Goal: Information Seeking & Learning: Learn about a topic

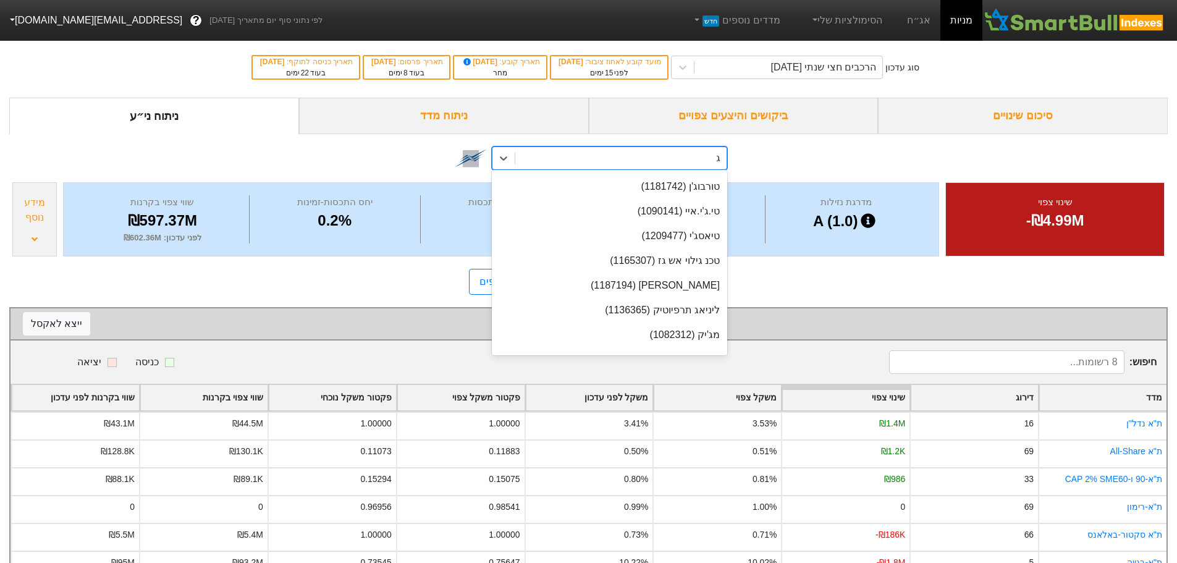
scroll to position [196, 0]
type input "גיל"
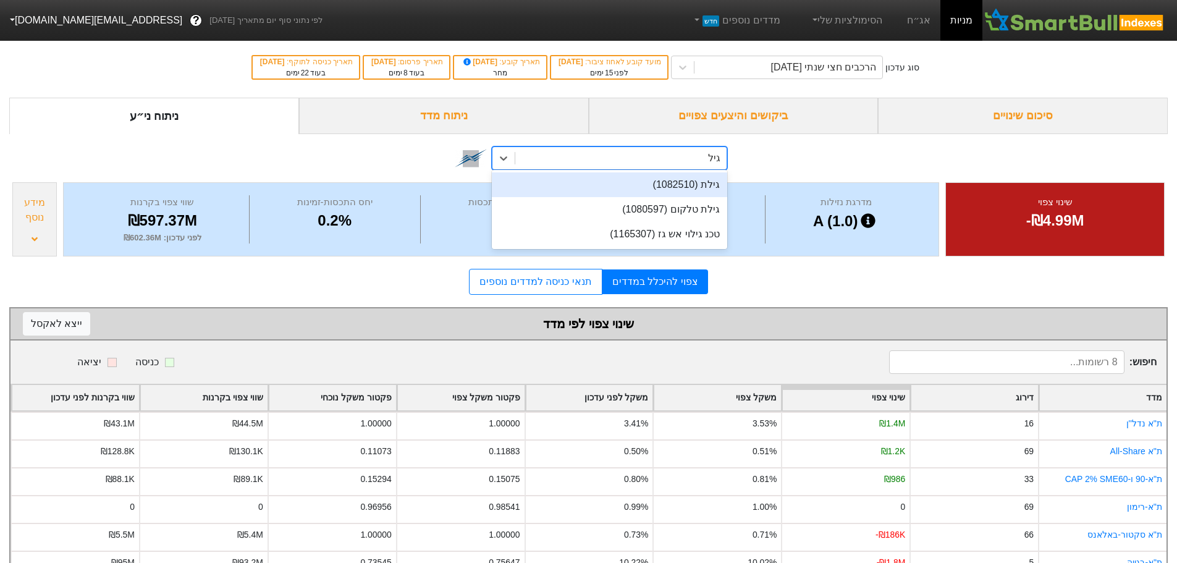
click at [630, 182] on div "גילת (1082510)" at bounding box center [609, 184] width 235 height 25
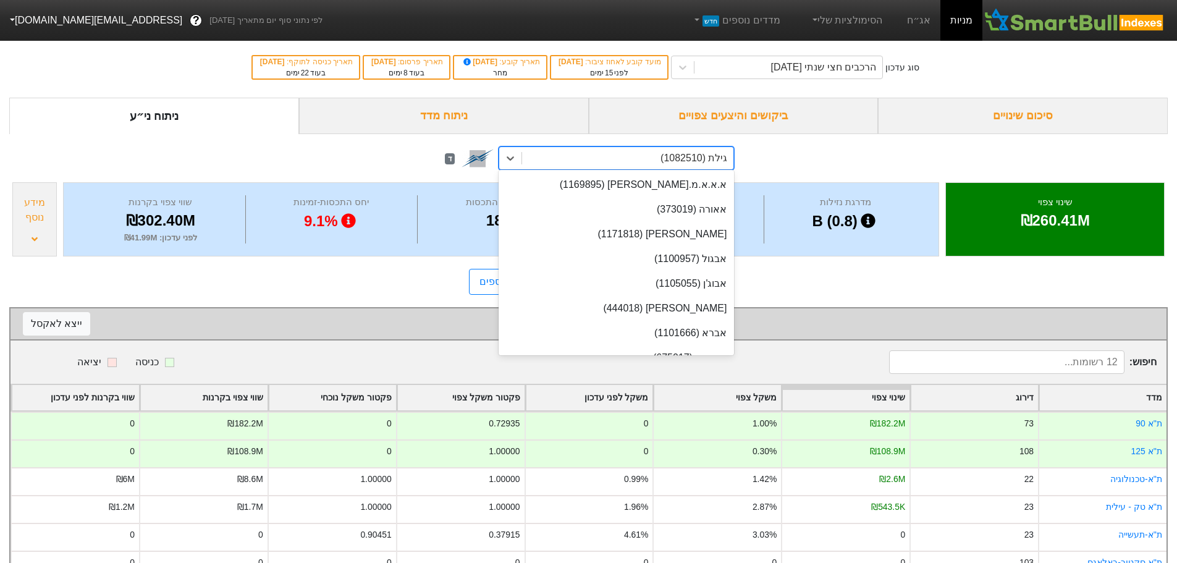
click at [620, 158] on div "גילת (1082510)" at bounding box center [627, 158] width 211 height 22
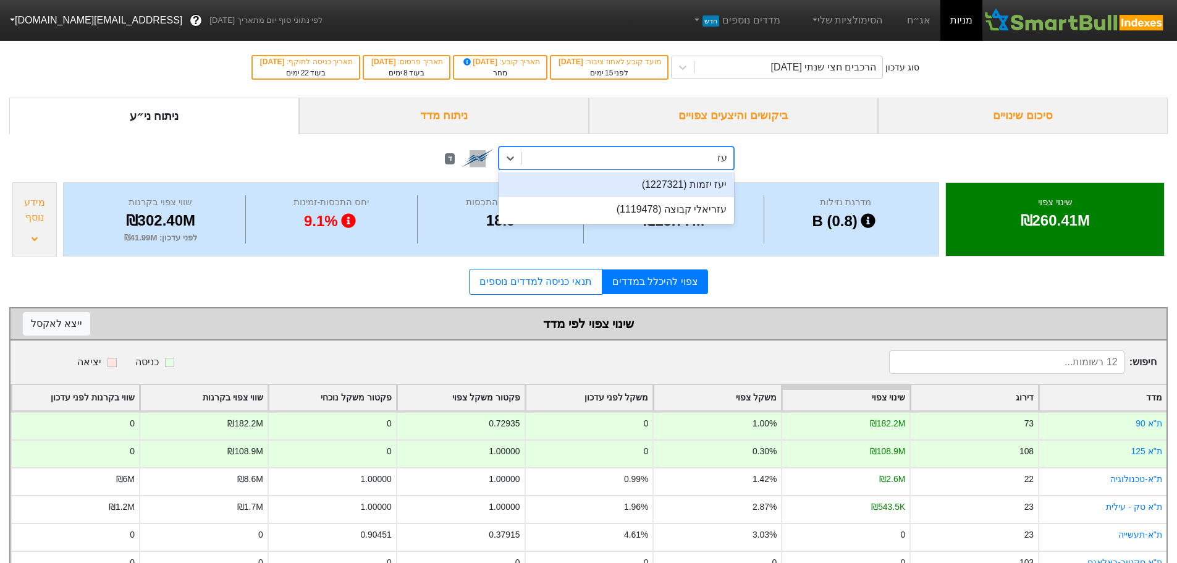
type input "עזר"
click at [633, 180] on div "עזריאלי קבוצה (1119478)" at bounding box center [615, 184] width 235 height 25
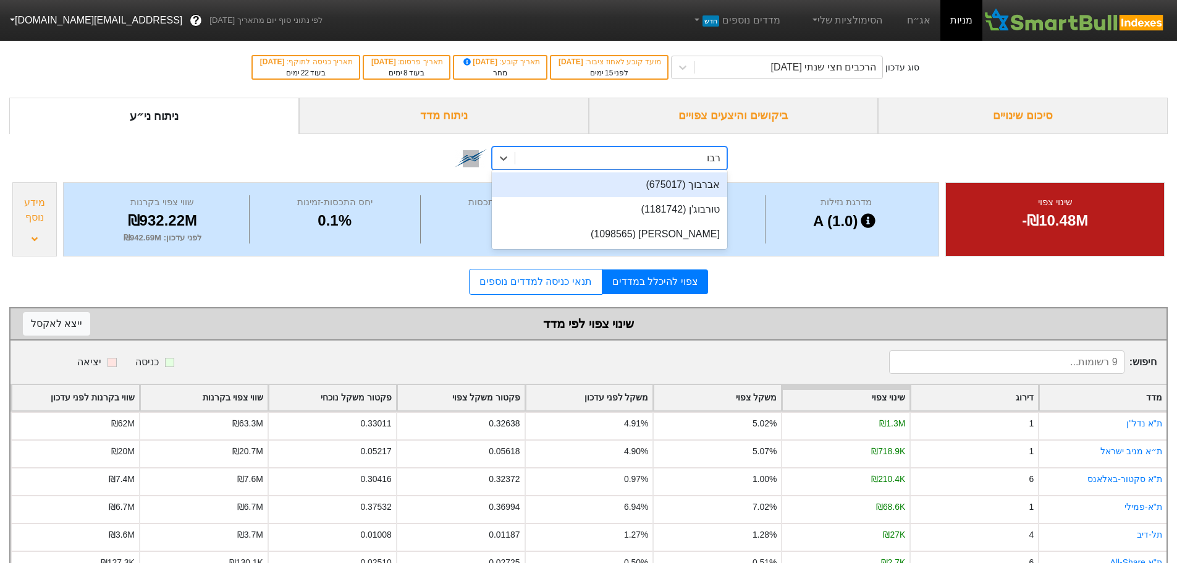
type input "רבוע"
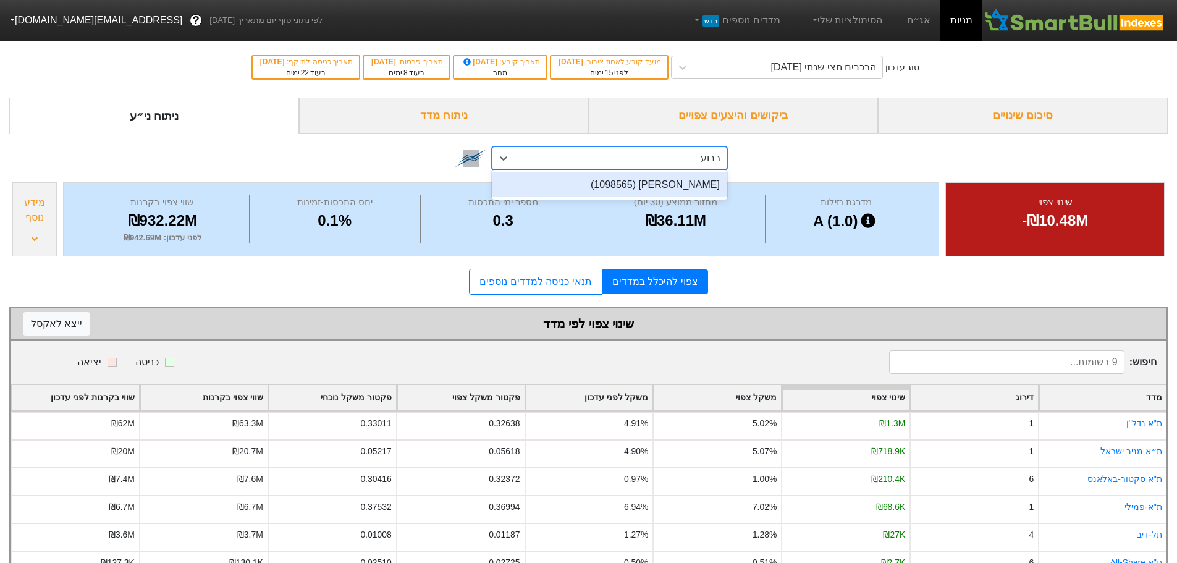
click at [657, 193] on div "[PERSON_NAME] (1098565)" at bounding box center [609, 184] width 235 height 25
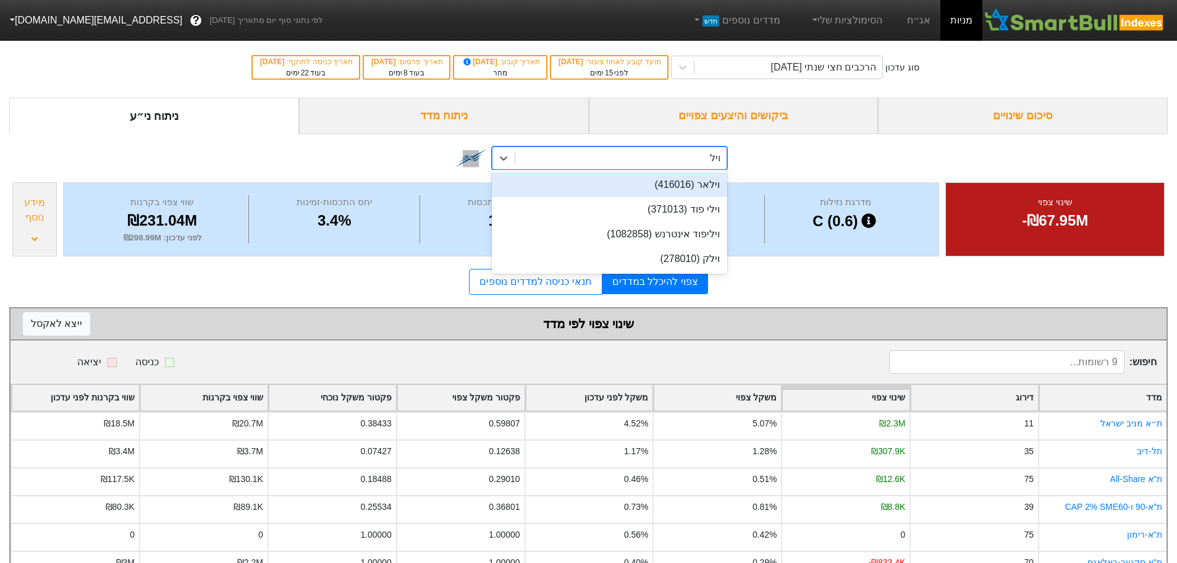
type input "וילא"
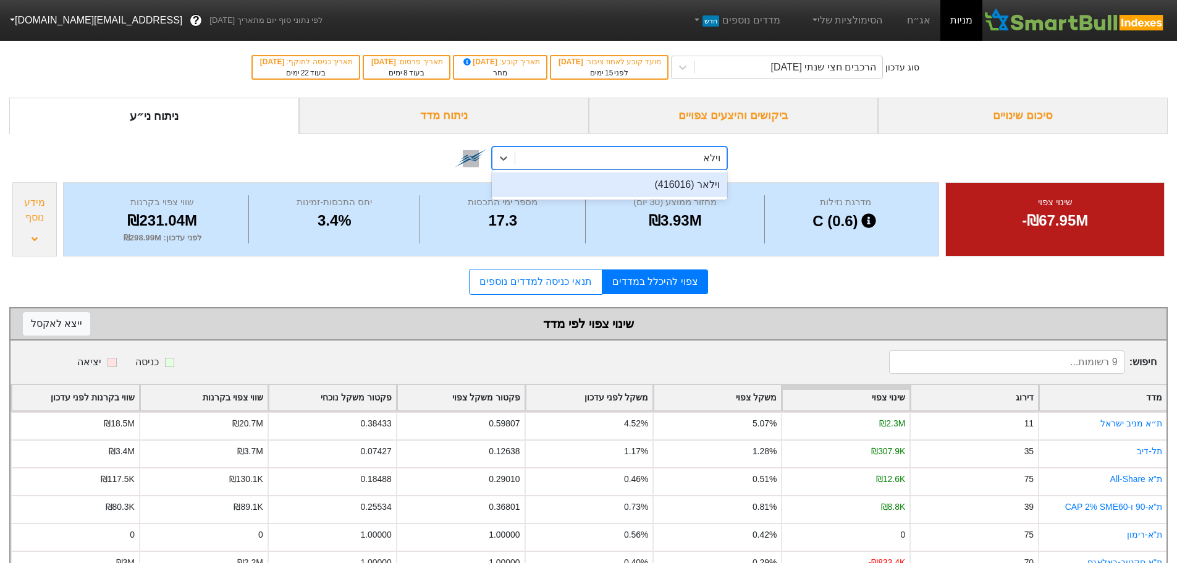
click at [658, 191] on div "וילאר (416016)" at bounding box center [609, 184] width 235 height 25
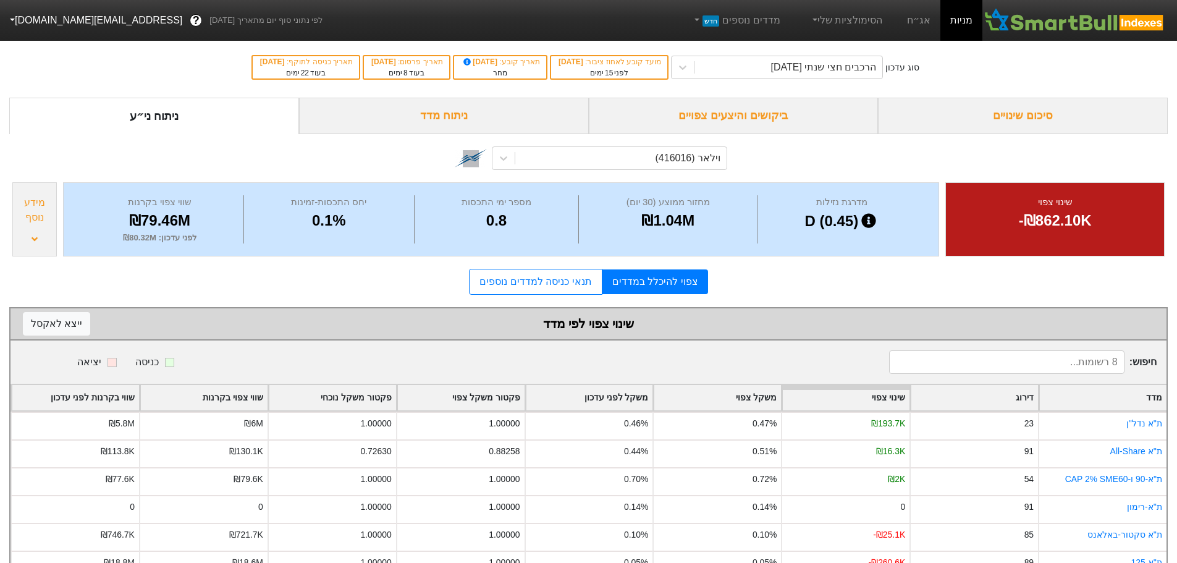
click at [205, 167] on div "וילאר (416016)" at bounding box center [588, 156] width 1158 height 45
click at [773, 287] on div "צפוי להיכלל במדדים תנאי כניסה למדדים נוספים" at bounding box center [588, 282] width 1158 height 26
click at [1031, 127] on div "סיכום שינויים" at bounding box center [1023, 116] width 290 height 36
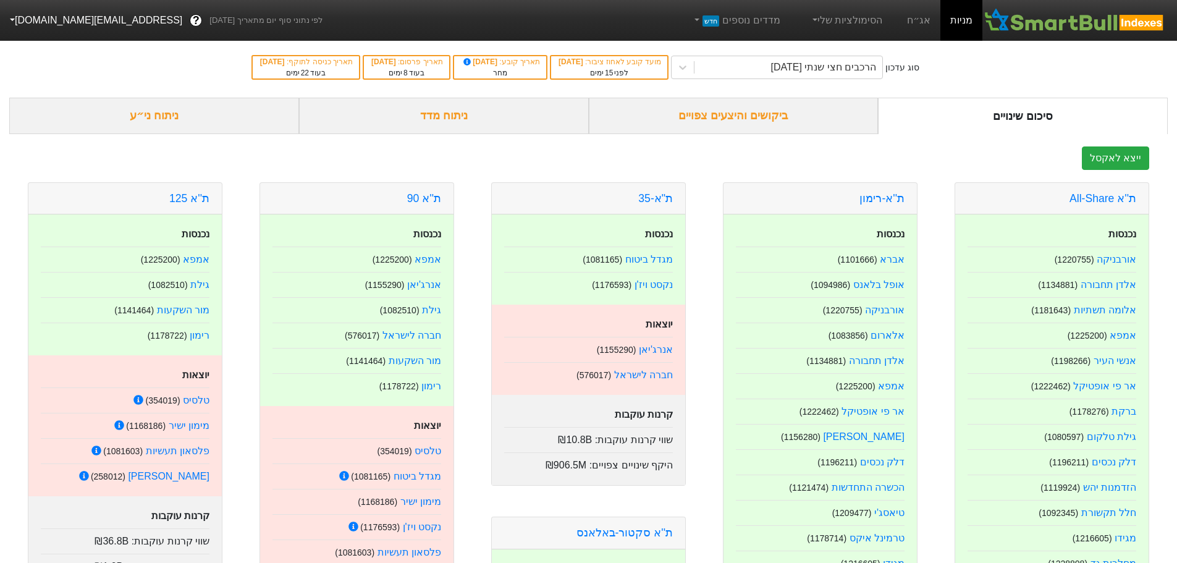
click at [235, 116] on div "ניתוח ני״ע" at bounding box center [154, 116] width 290 height 36
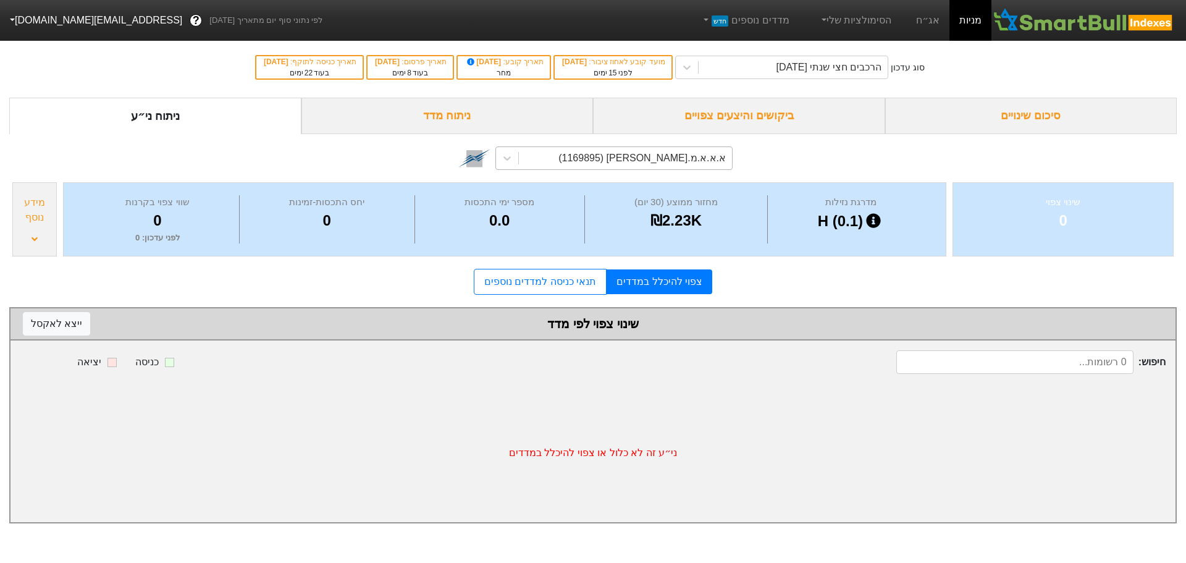
click at [601, 159] on div "א.א.א.מ.[PERSON_NAME] (1169895)" at bounding box center [625, 158] width 213 height 22
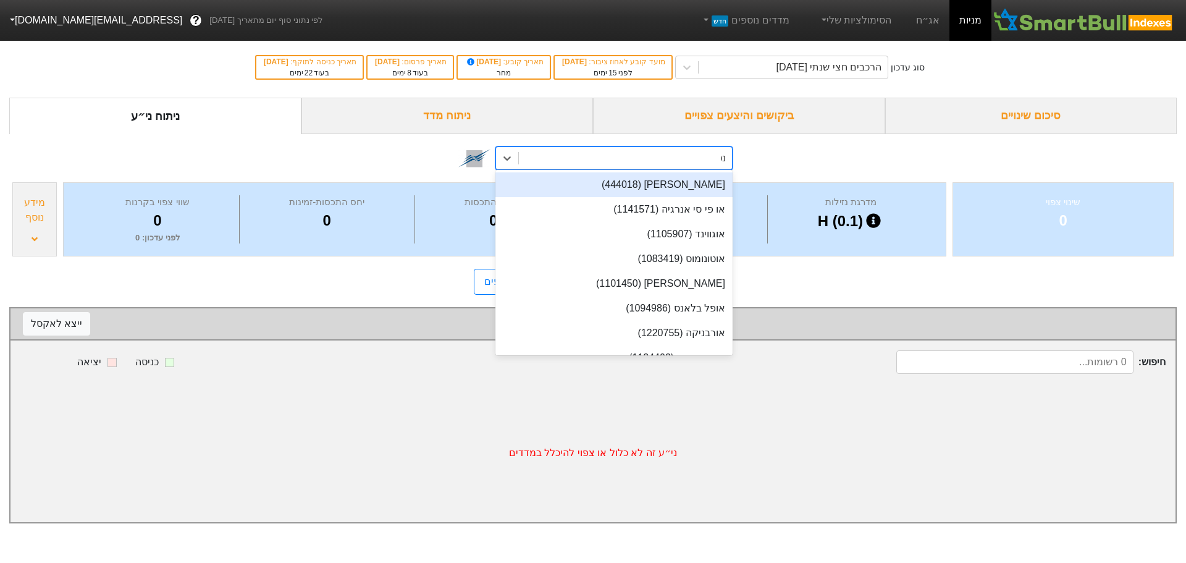
type input "נטו"
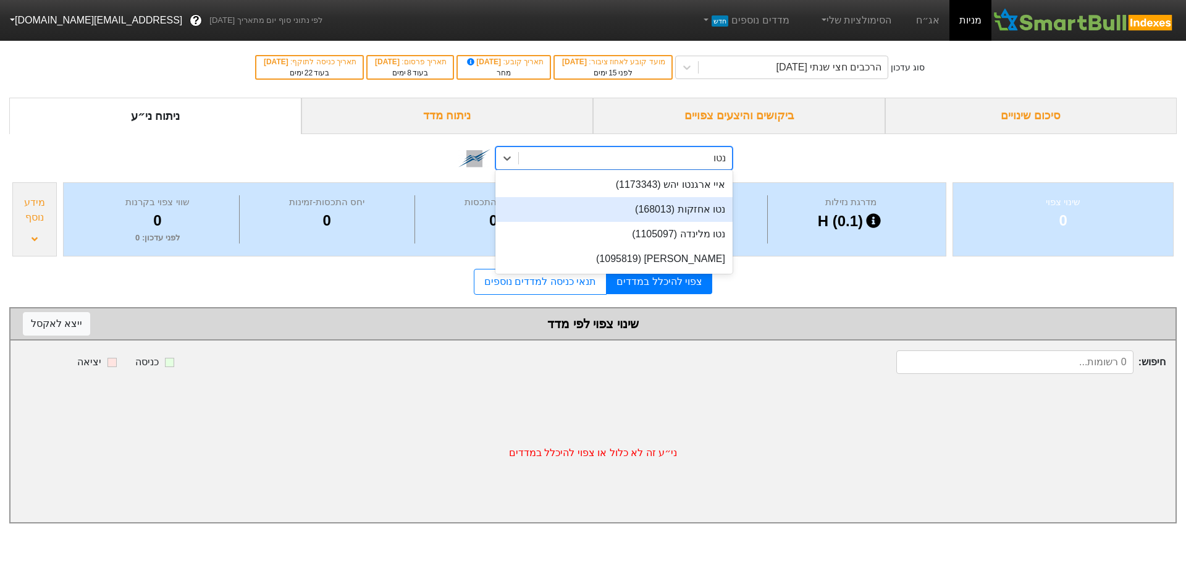
click at [679, 206] on div "נטו אחזקות (168013)" at bounding box center [613, 209] width 237 height 25
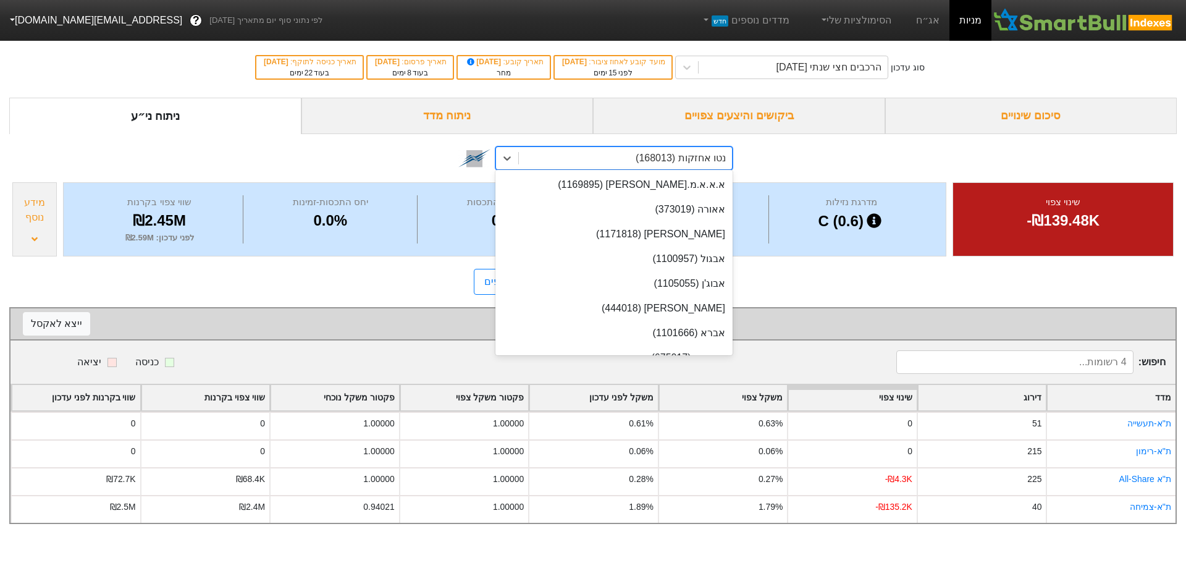
click at [623, 160] on div "נטו אחזקות (168013)" at bounding box center [625, 158] width 213 height 22
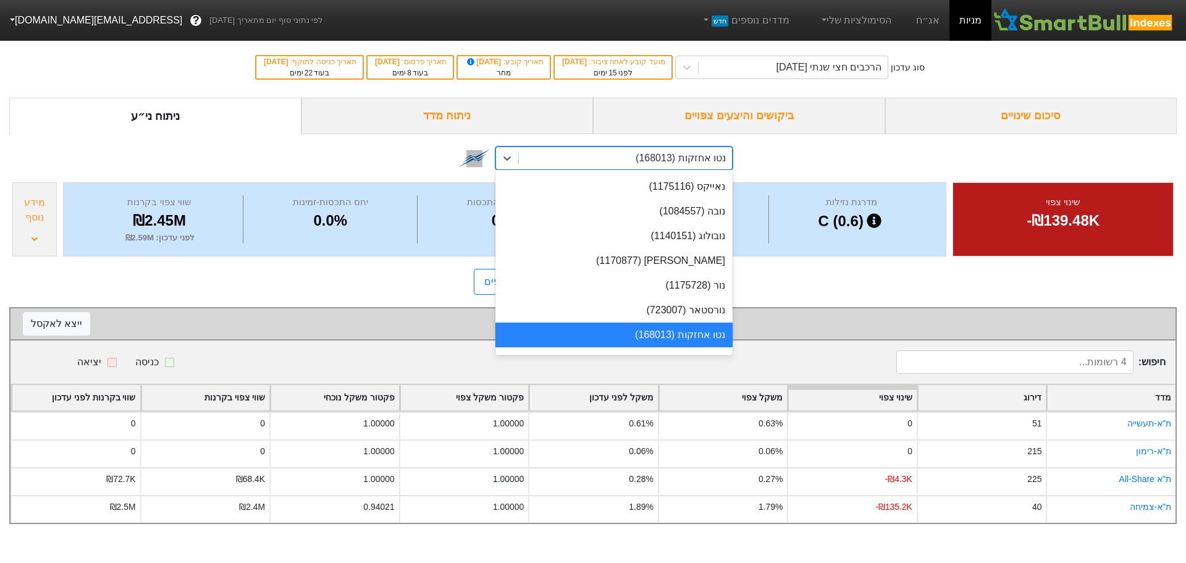
scroll to position [2543, 0]
type input "נטו"
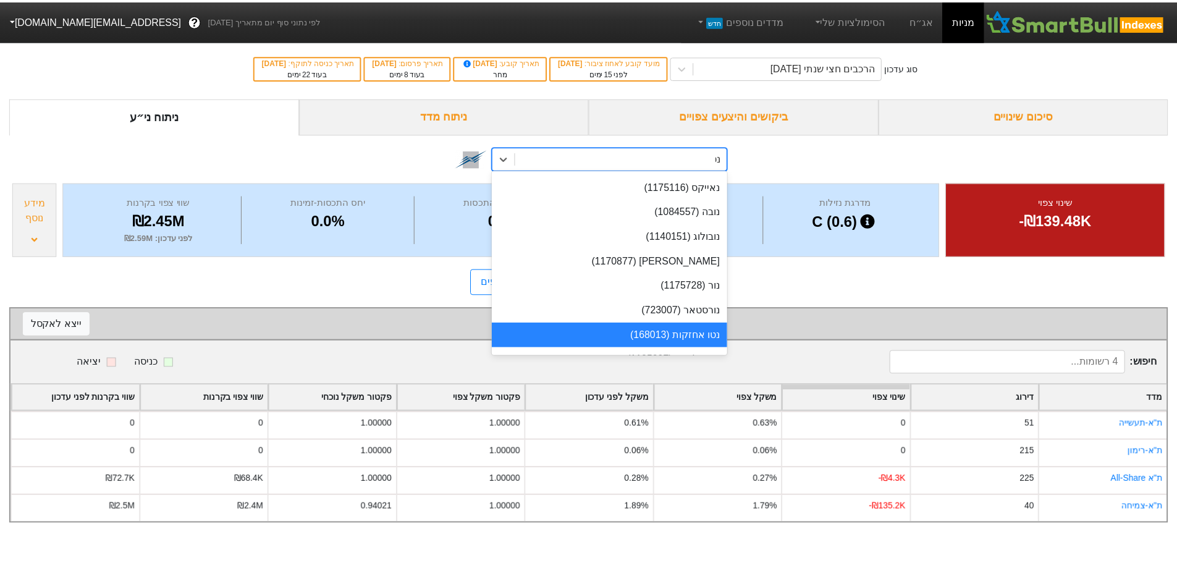
scroll to position [0, 0]
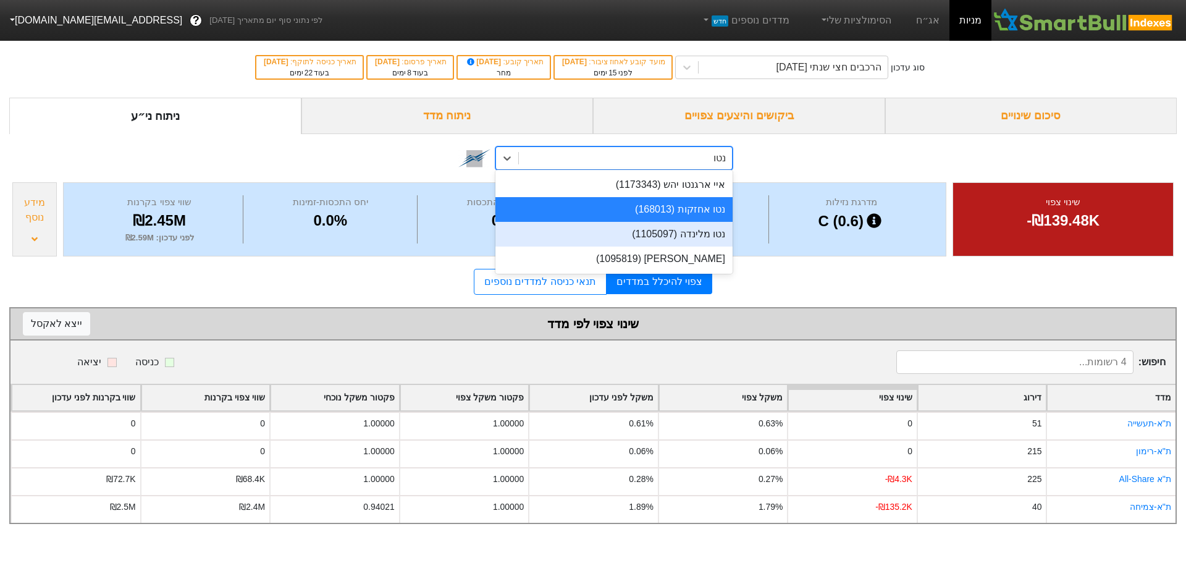
click at [700, 230] on div "נטו מלינדה (1105097)" at bounding box center [613, 234] width 237 height 25
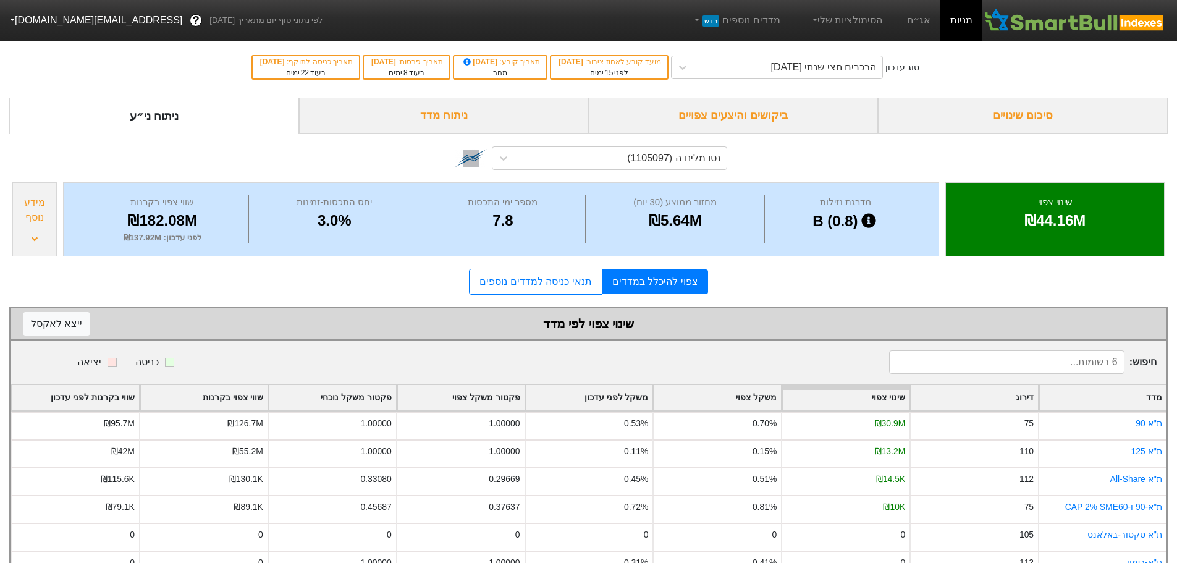
click at [937, 303] on form "סיכום שינויים ביקושים והיצעים צפויים ניתוח מדד ניתוח ני״ע נטו מלינדה (1105097) …" at bounding box center [588, 339] width 1158 height 482
click at [936, 301] on form "סיכום שינויים ביקושים והיצעים צפויים ניתוח מדד ניתוח ני״ע נטו מלינדה (1105097) …" at bounding box center [588, 339] width 1158 height 482
click at [1008, 158] on div "נטו מלינדה (1105097)" at bounding box center [588, 156] width 1158 height 45
click at [880, 275] on div "צפוי להיכלל במדדים תנאי כניסה למדדים נוספים" at bounding box center [588, 282] width 1158 height 26
click at [207, 295] on form "סיכום שינויים ביקושים והיצעים צפויים ניתוח מדד ניתוח ני״ע נטו מלינדה (1105097) …" at bounding box center [588, 339] width 1158 height 482
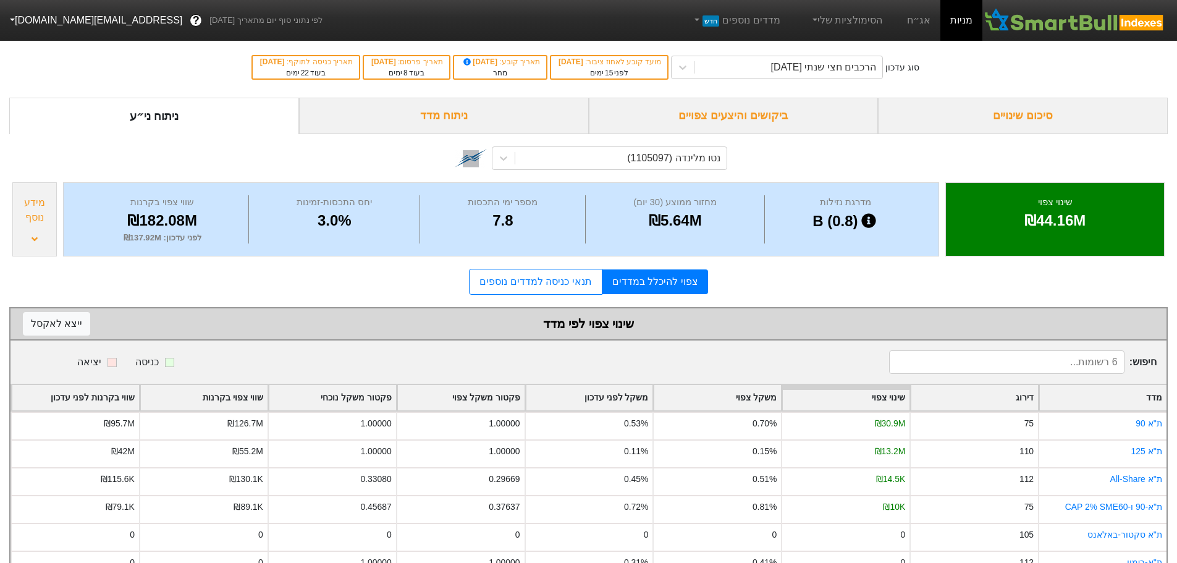
click at [207, 295] on form "סיכום שינויים ביקושים והיצעים צפויים ניתוח מדד ניתוח ני״ע נטו מלינדה (1105097) …" at bounding box center [588, 339] width 1158 height 482
click at [200, 280] on div "צפוי להיכלל במדדים תנאי כניסה למדדים נוספים" at bounding box center [588, 282] width 1158 height 26
click at [931, 165] on div "נטו מלינדה (1105097)" at bounding box center [588, 156] width 1158 height 45
click at [784, 242] on div "מדרגת נזילות B (0.8)" at bounding box center [845, 219] width 161 height 48
